Goal: Information Seeking & Learning: Check status

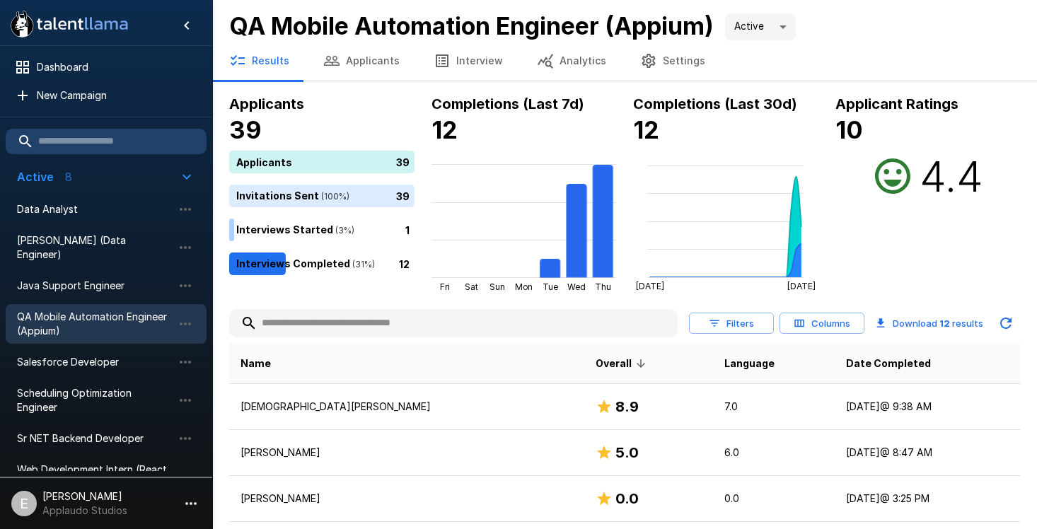
scroll to position [141, 0]
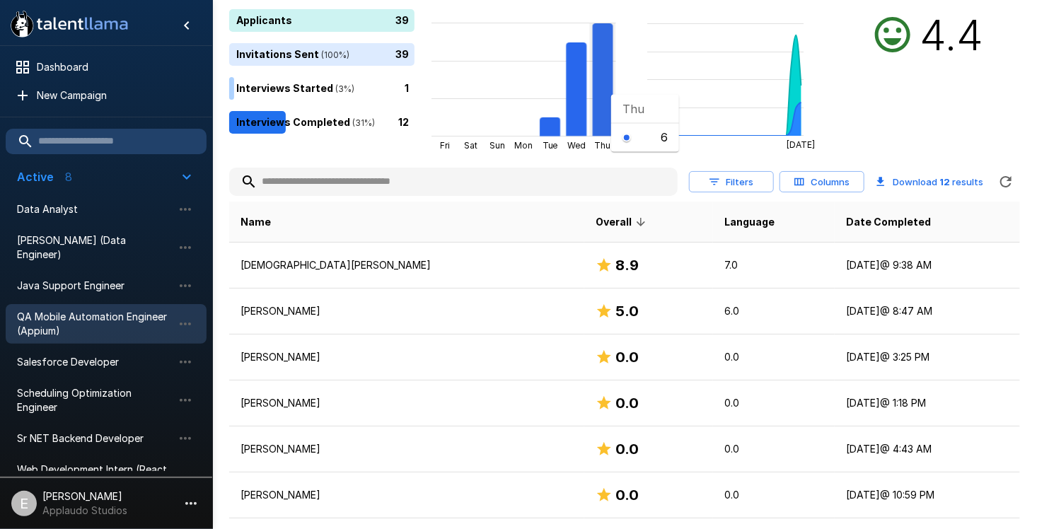
click at [600, 94] on rect at bounding box center [602, 79] width 21 height 113
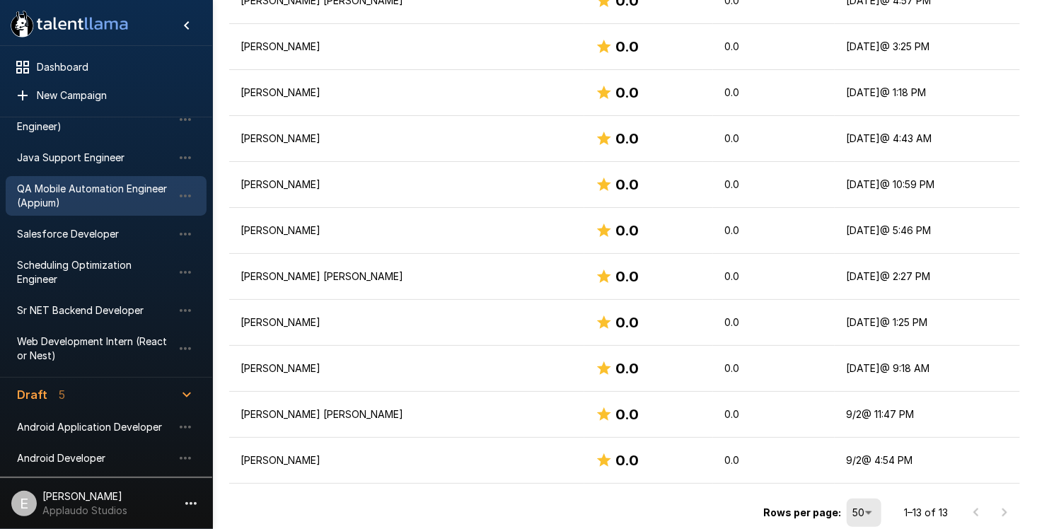
scroll to position [249, 0]
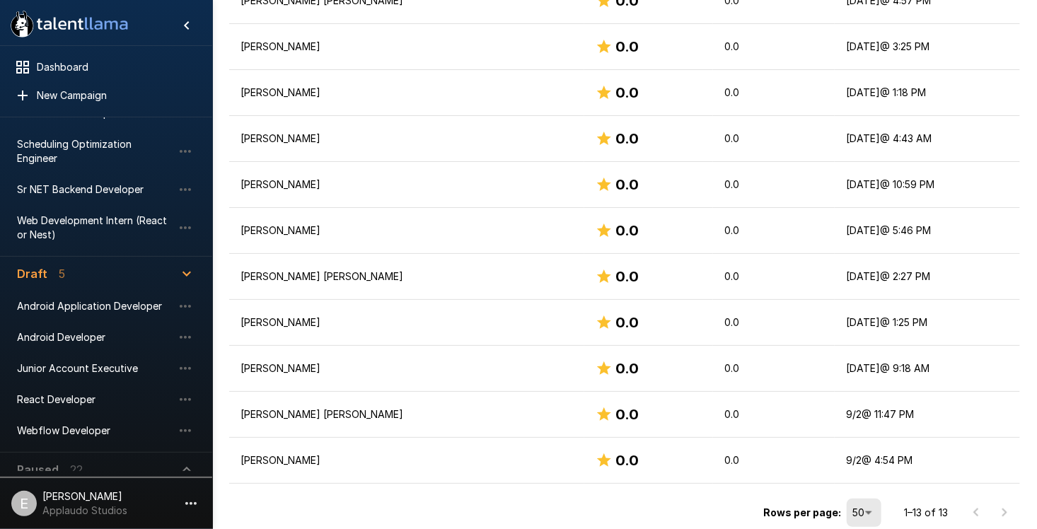
click at [91, 461] on span "Paused 22" at bounding box center [97, 469] width 161 height 17
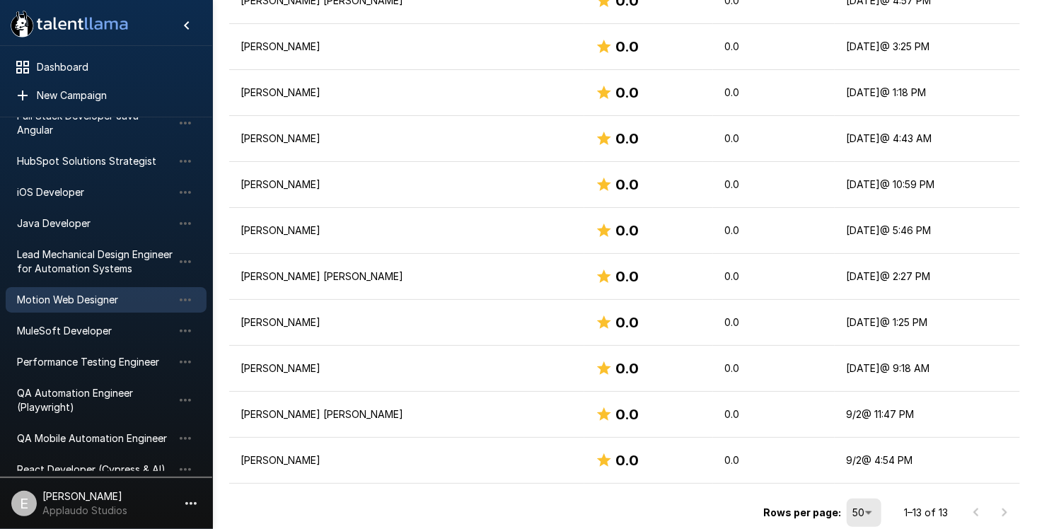
scroll to position [815, 0]
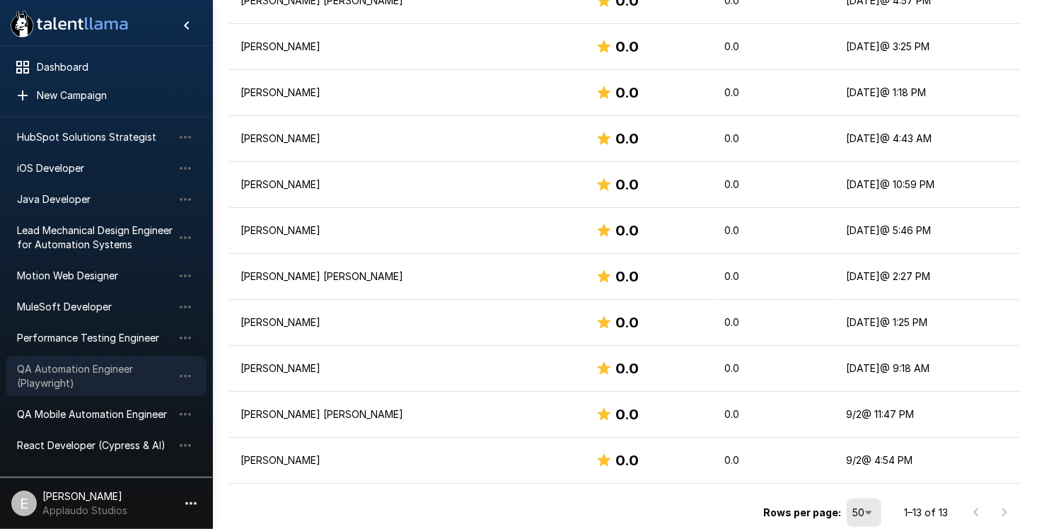
click at [77, 382] on span "QA Automation Engineer (Playwright)" at bounding box center [95, 376] width 156 height 28
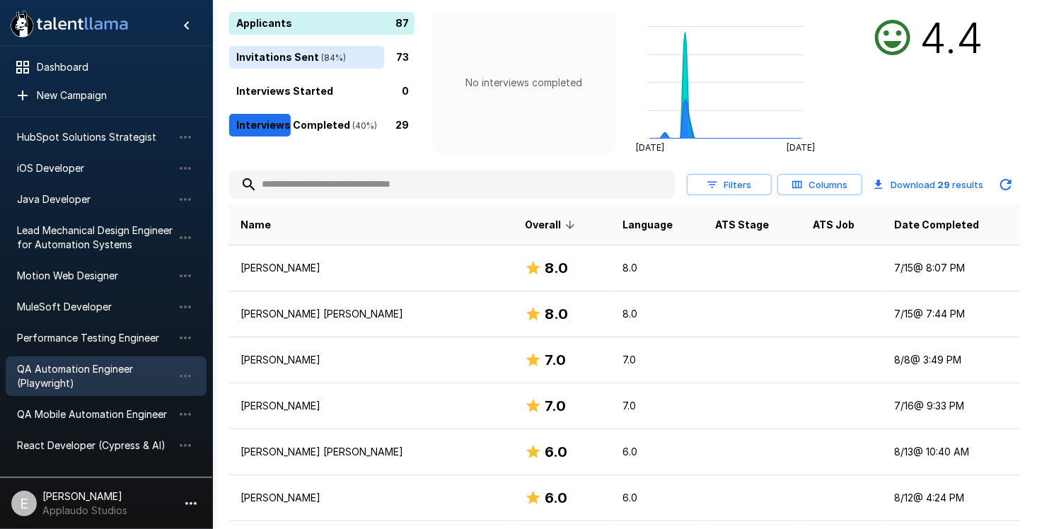
scroll to position [141, 0]
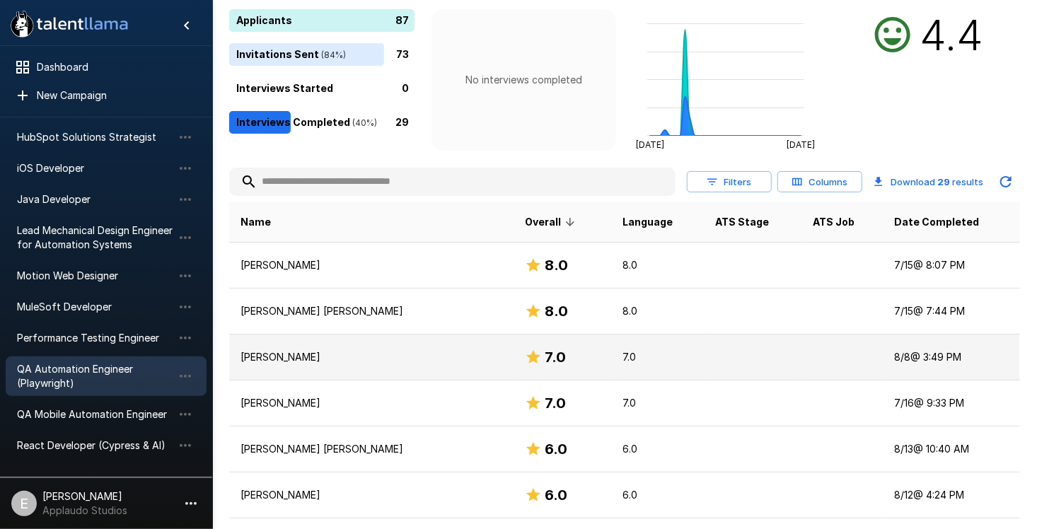
click at [412, 344] on td "Victor M." at bounding box center [371, 357] width 284 height 46
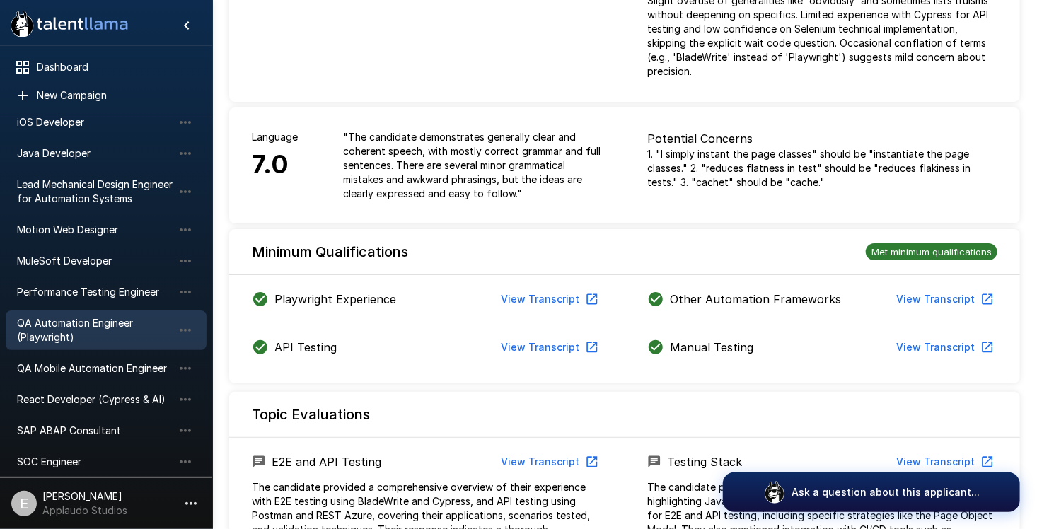
scroll to position [885, 0]
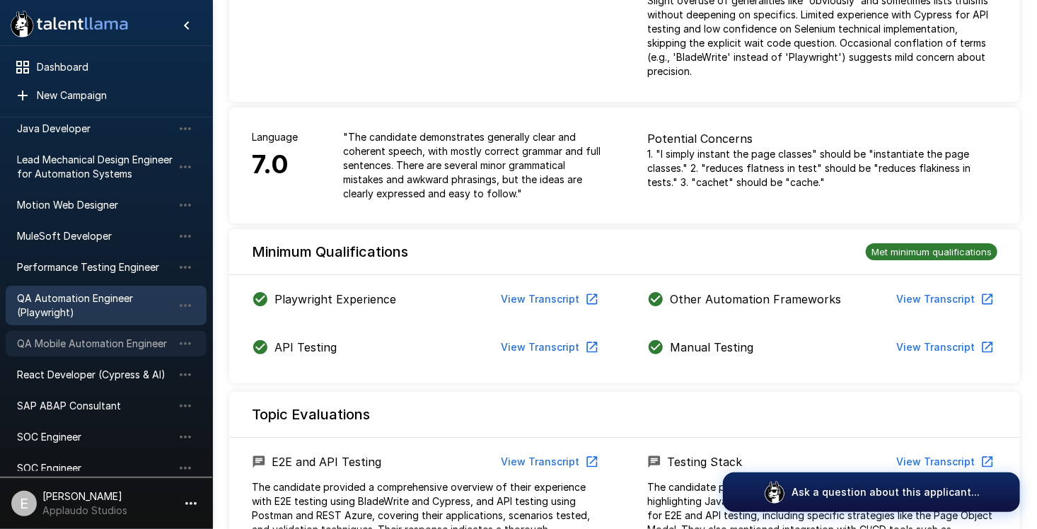
click at [100, 338] on span "QA Mobile Automation Engineer" at bounding box center [95, 344] width 156 height 14
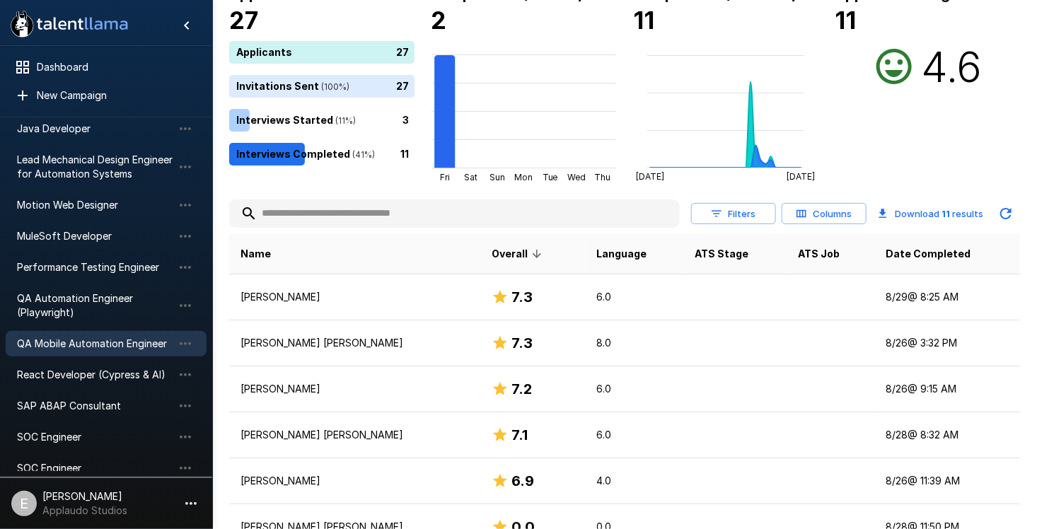
scroll to position [141, 0]
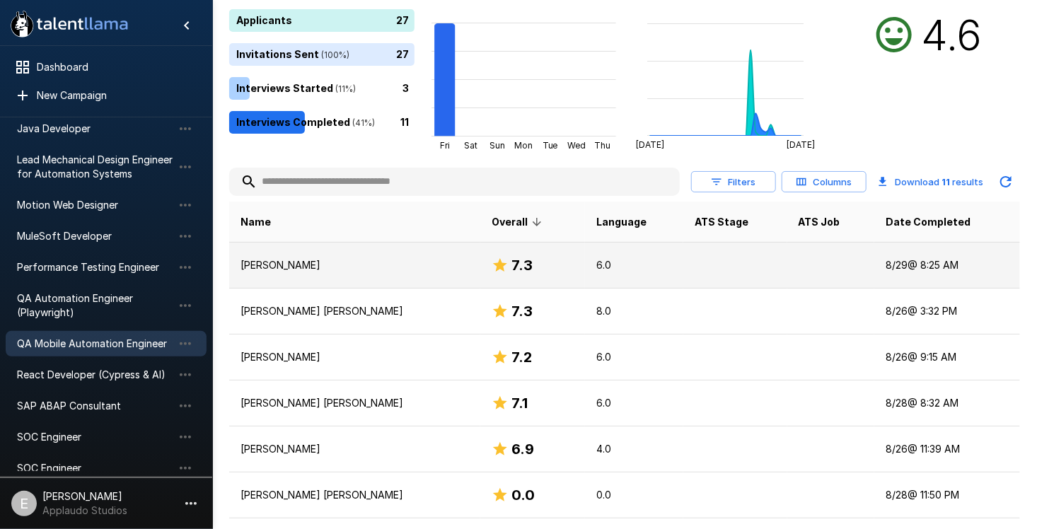
click at [565, 263] on td "7.3" at bounding box center [532, 266] width 105 height 46
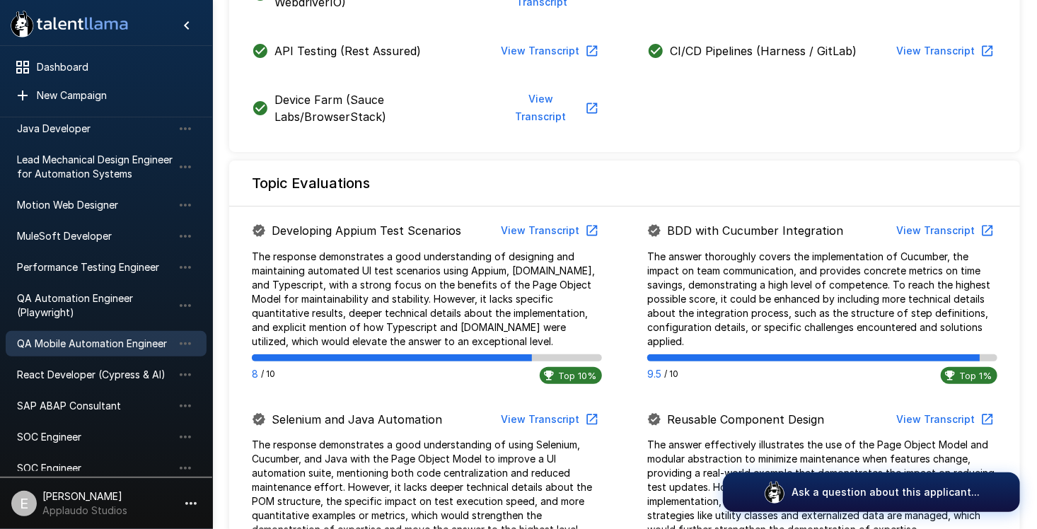
scroll to position [849, 0]
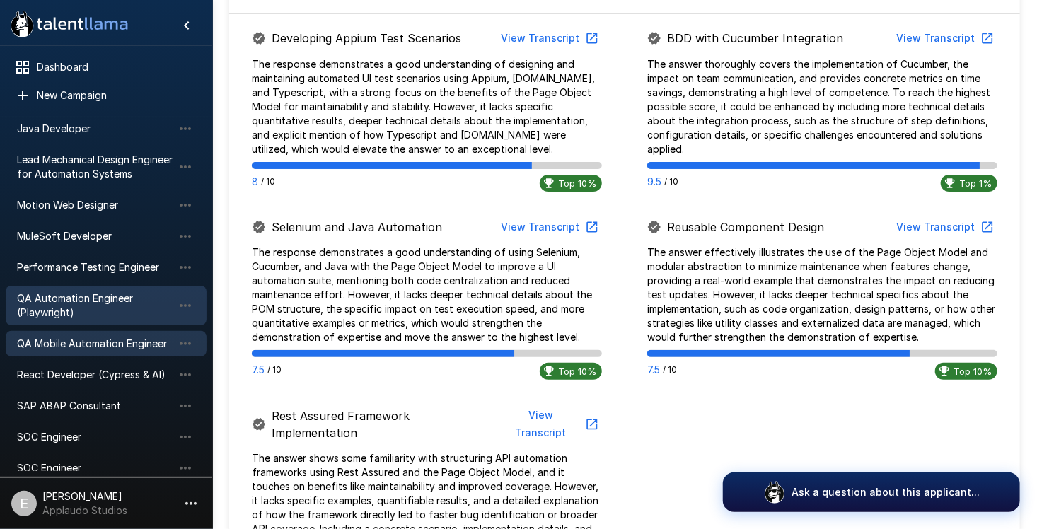
click at [80, 317] on span "QA Automation Engineer (Playwright)" at bounding box center [95, 305] width 156 height 28
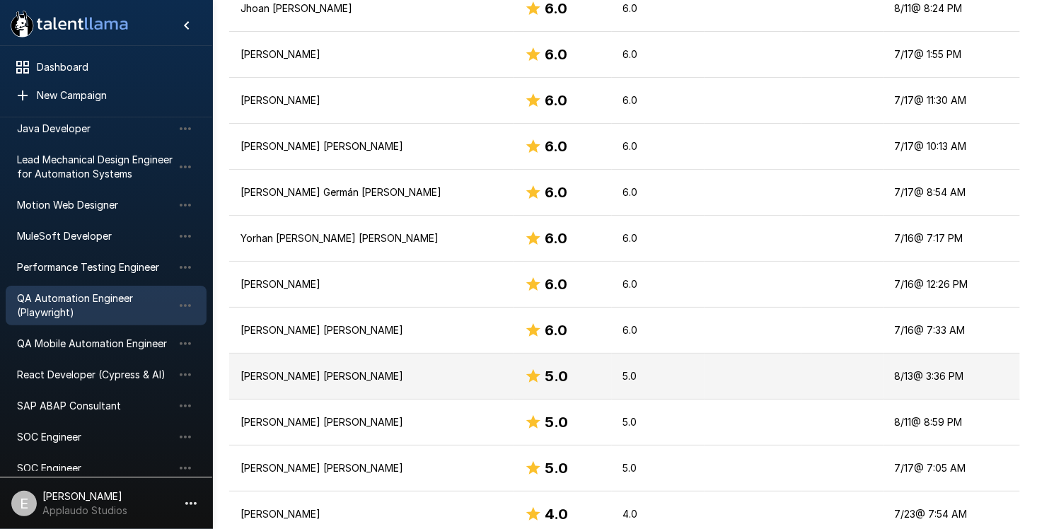
scroll to position [778, 0]
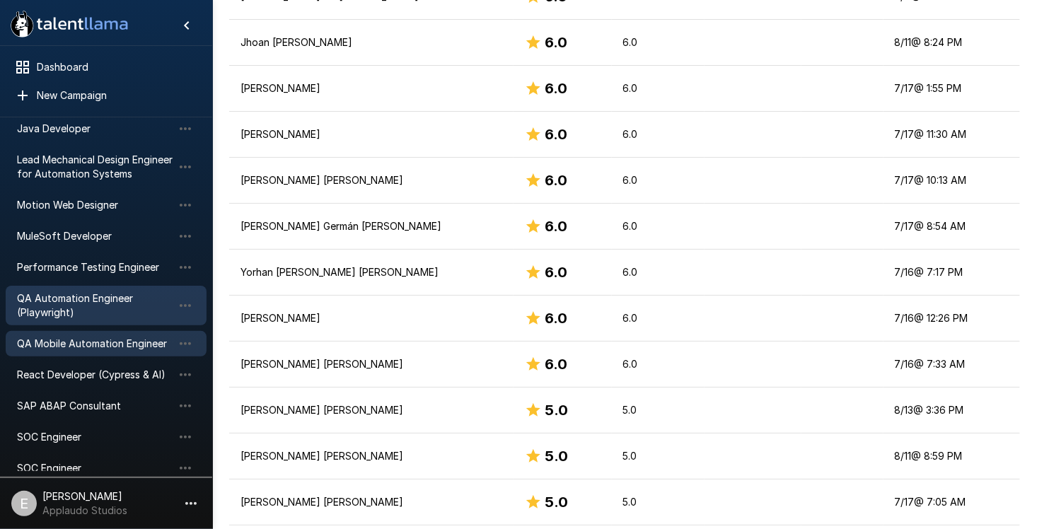
click at [117, 345] on span "QA Mobile Automation Engineer" at bounding box center [95, 344] width 156 height 14
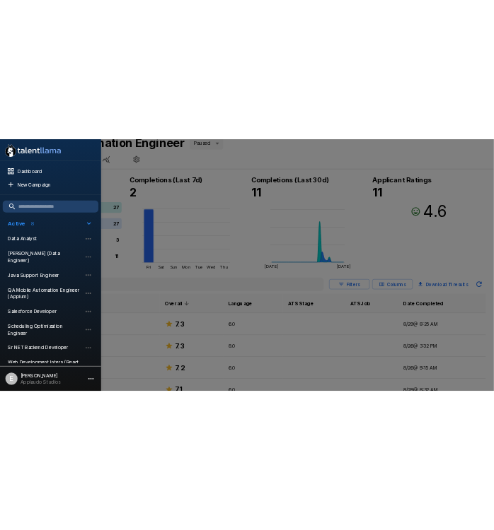
scroll to position [146, 0]
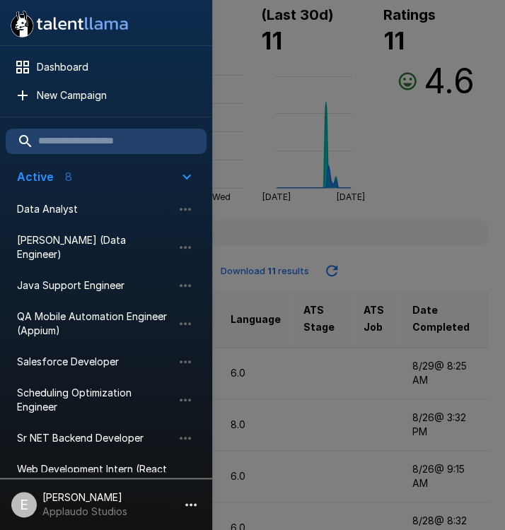
click at [374, 243] on div at bounding box center [252, 265] width 505 height 530
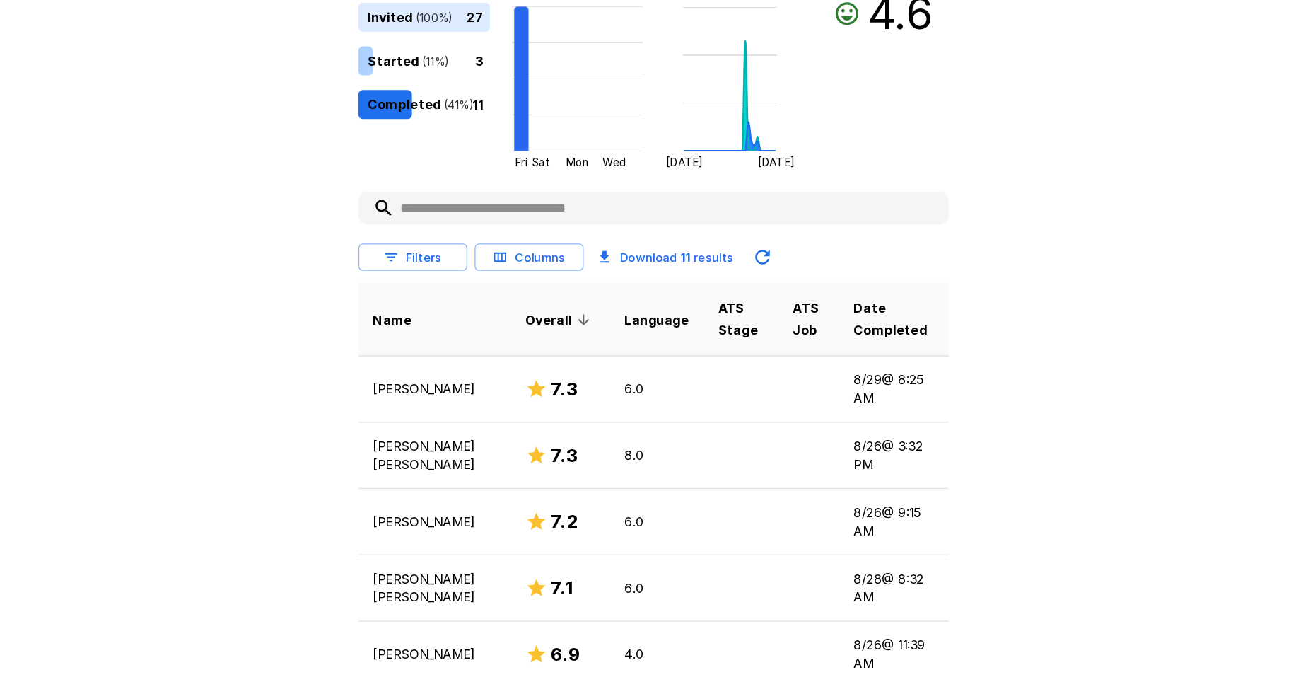
scroll to position [182, 0]
